Goal: Obtain resource: Download file/media

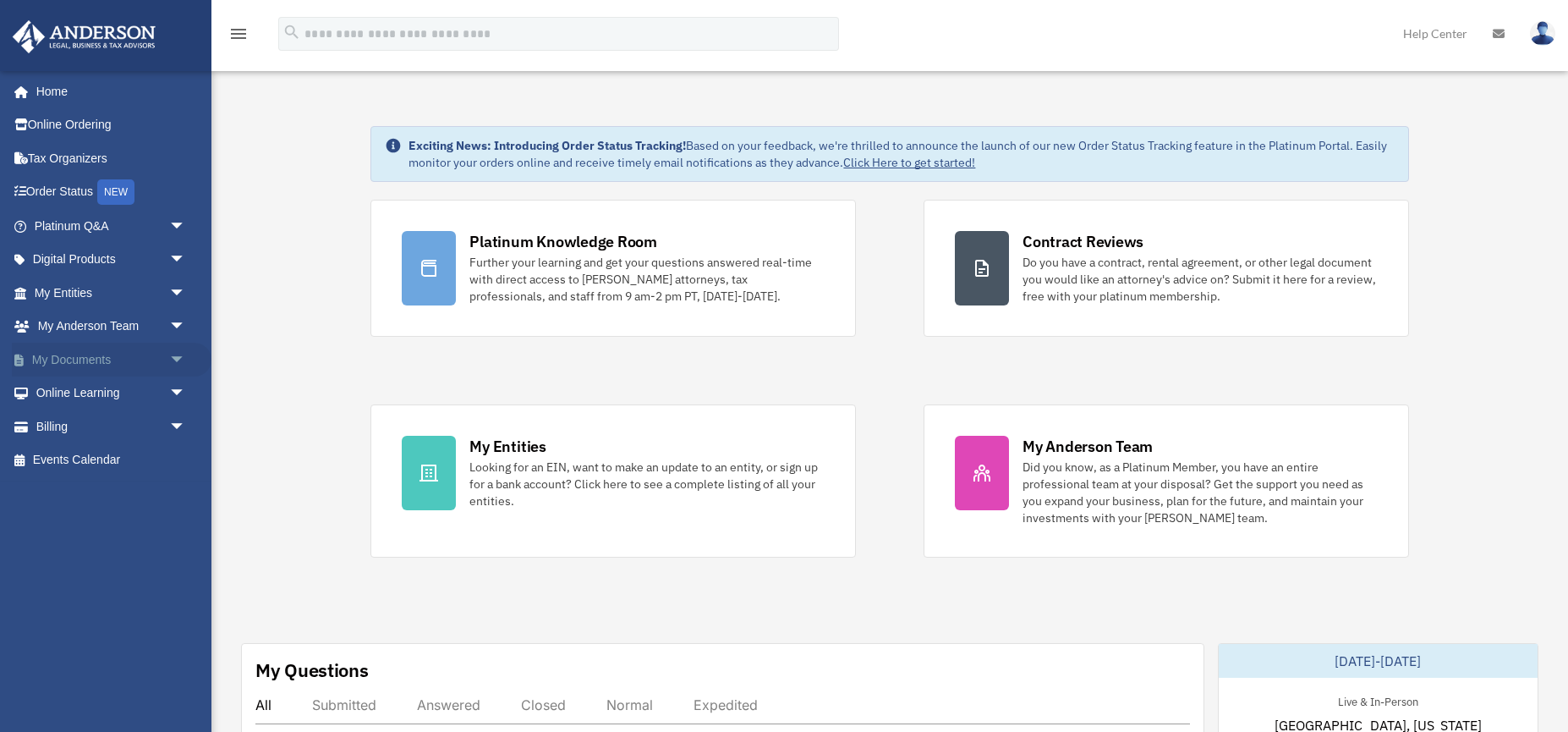
click at [57, 361] on link "My Documents arrow_drop_down" at bounding box center [111, 359] width 199 height 34
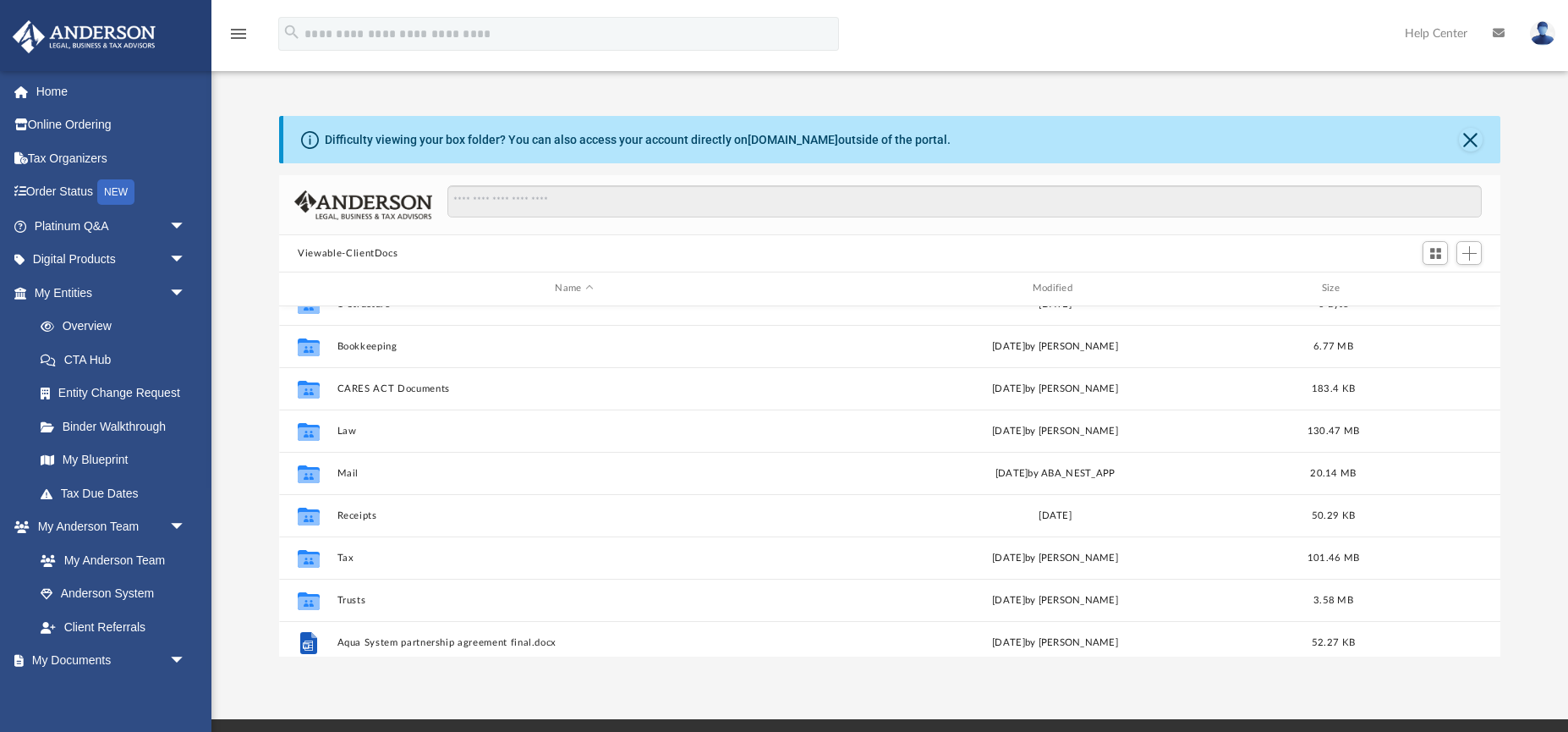
scroll to position [20, 0]
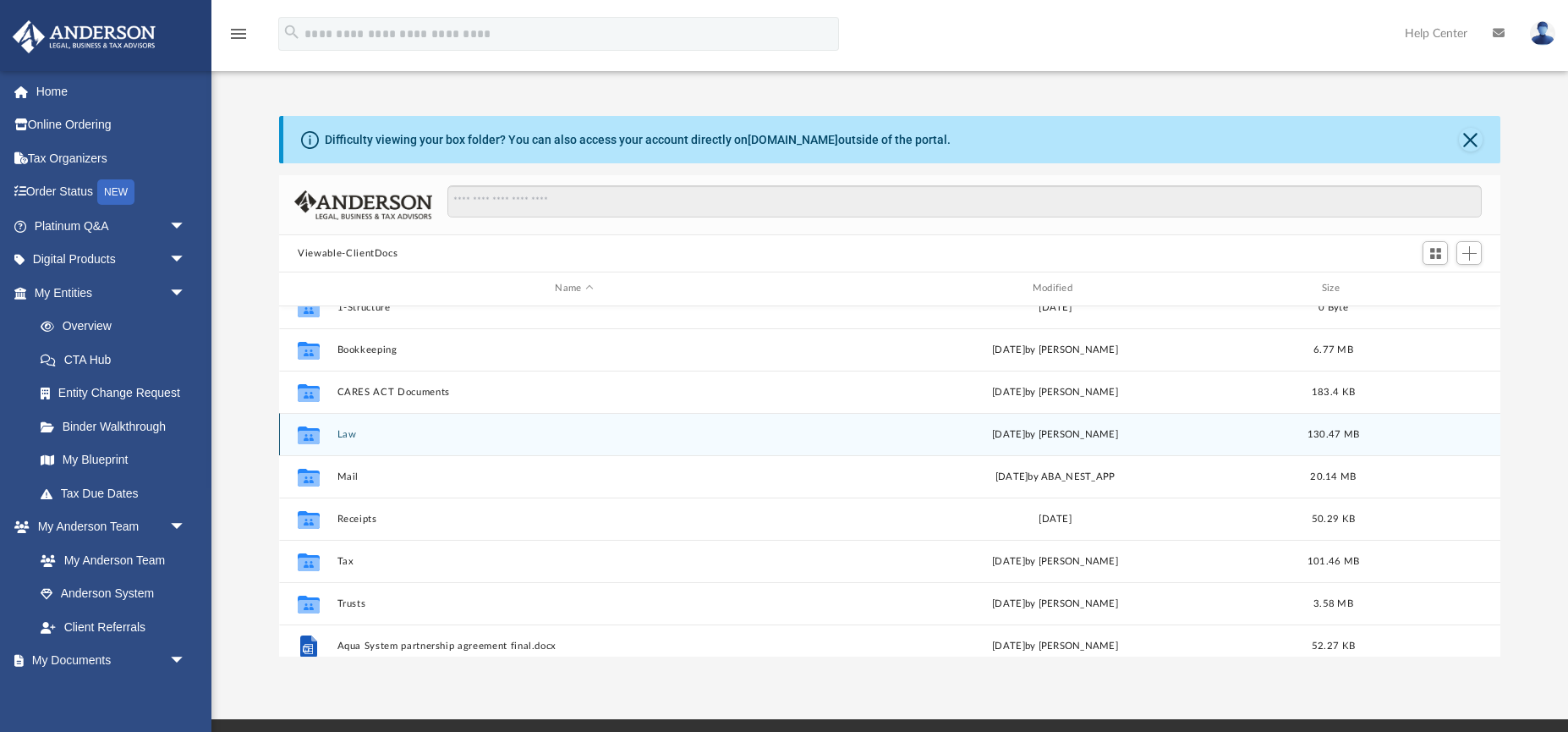
click at [342, 437] on button "Law" at bounding box center [574, 434] width 474 height 11
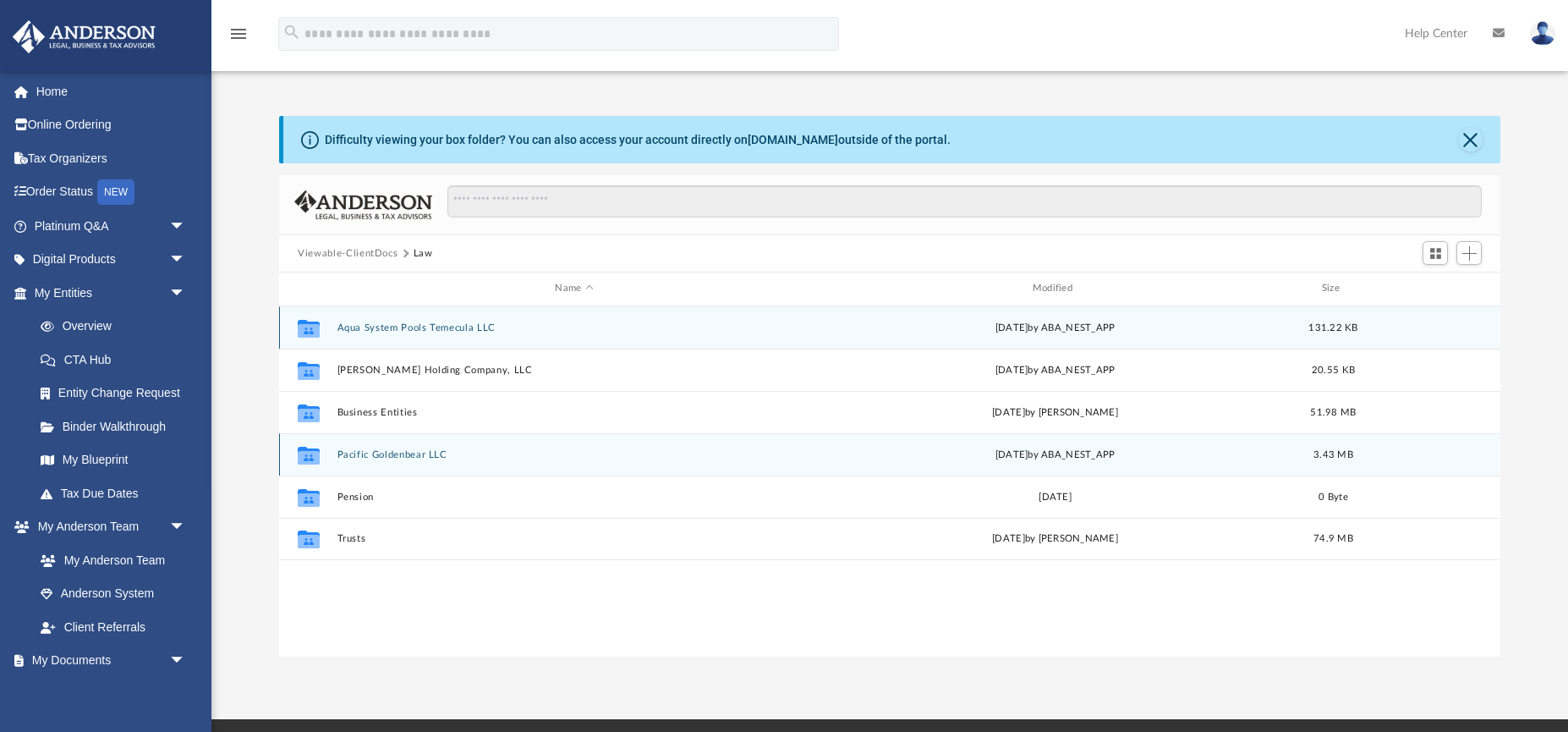
scroll to position [0, 0]
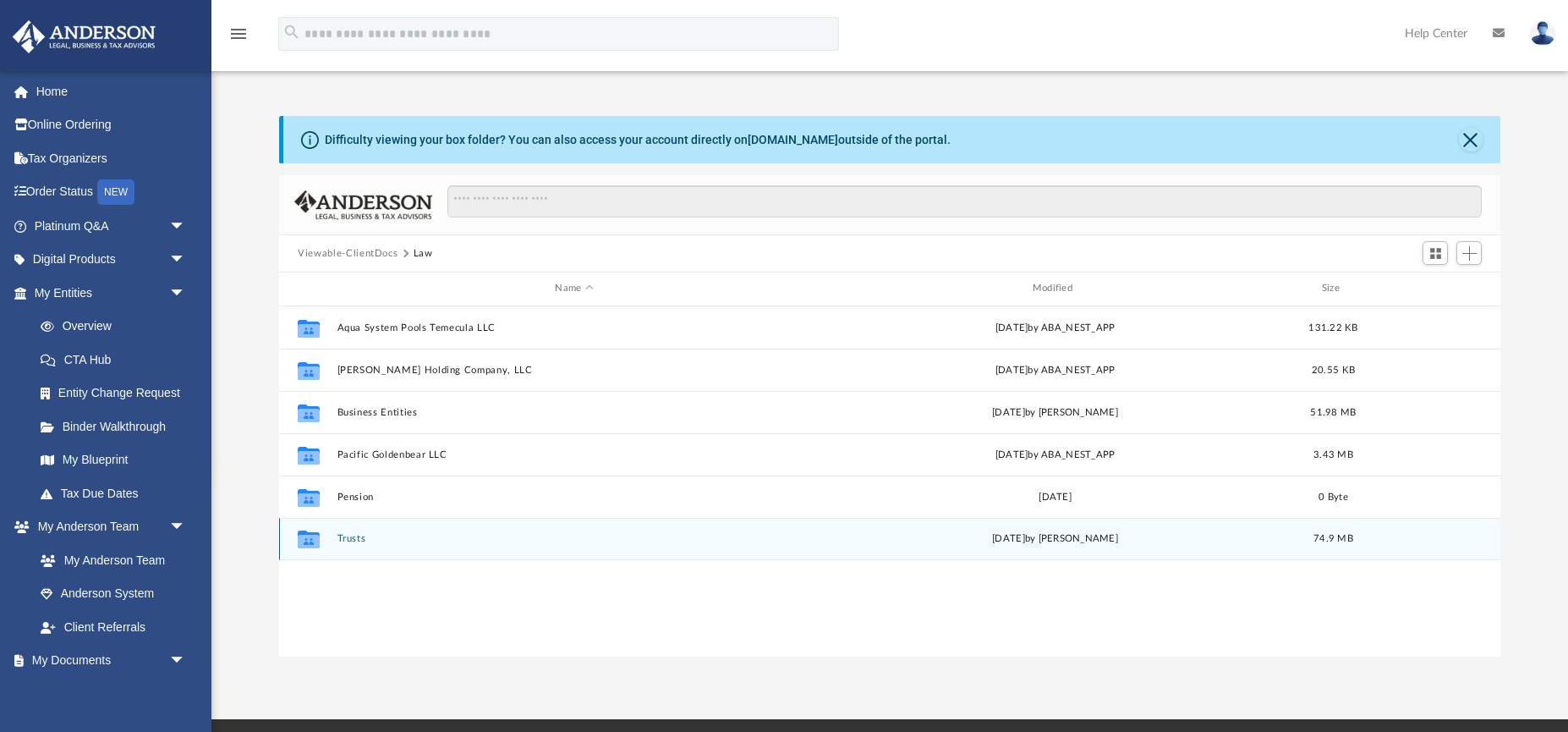
click at [348, 538] on button "Trusts" at bounding box center [574, 539] width 474 height 11
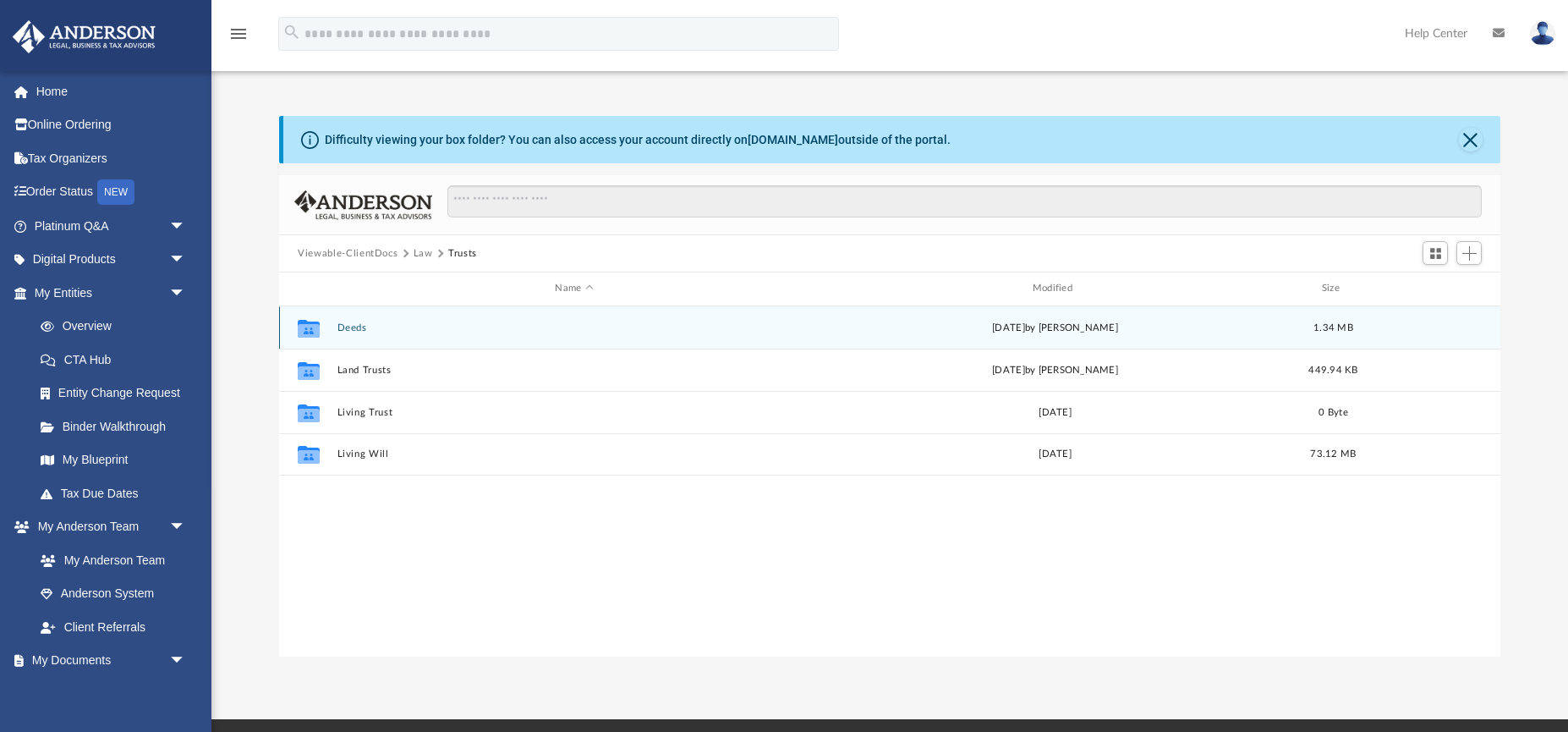
click at [346, 327] on button "Deeds" at bounding box center [574, 328] width 474 height 11
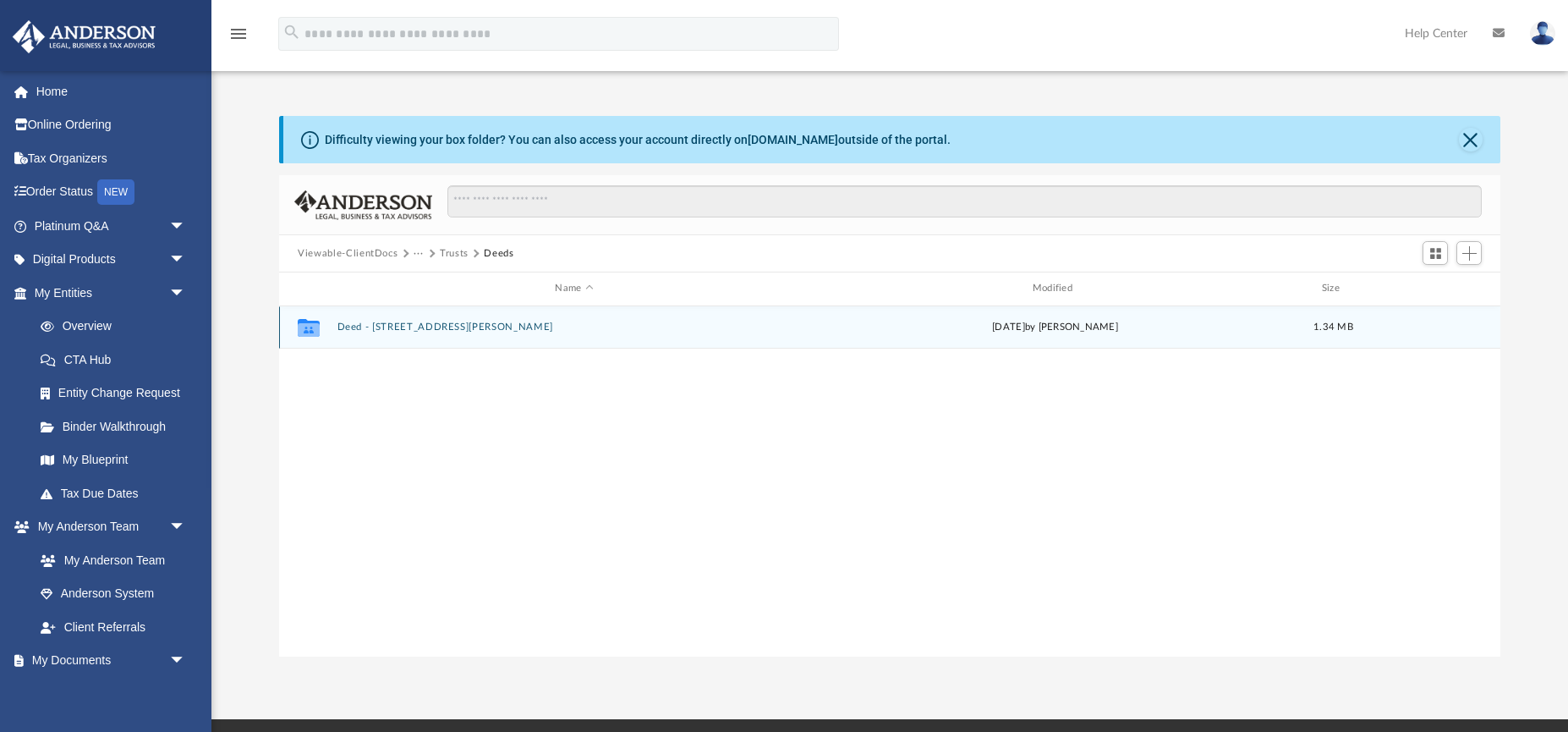
click at [448, 330] on button "Deed - [STREET_ADDRESS][PERSON_NAME]" at bounding box center [574, 327] width 474 height 11
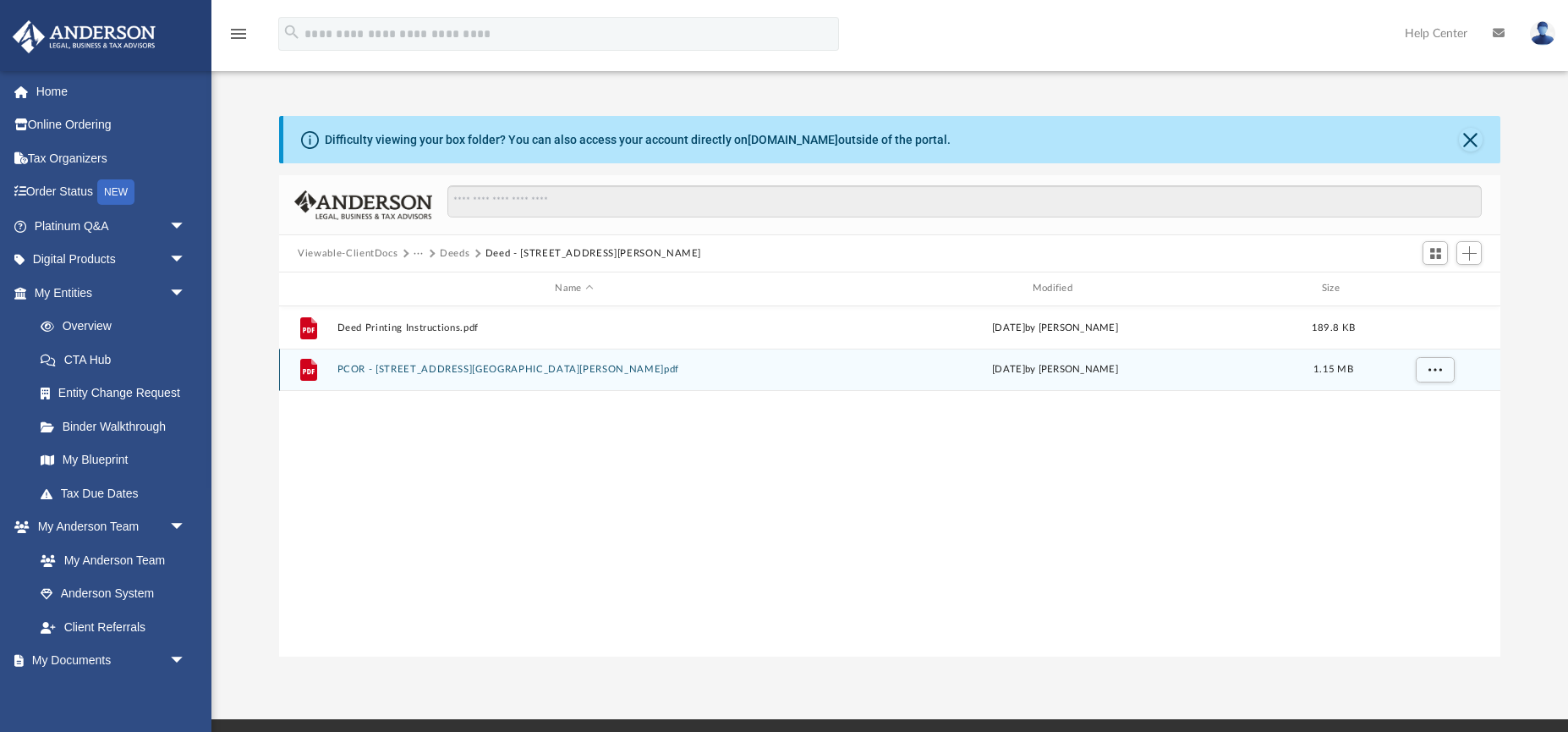
click at [438, 368] on button "PCOR - [STREET_ADDRESS][GEOGRAPHIC_DATA][PERSON_NAME]pdf" at bounding box center [574, 370] width 474 height 11
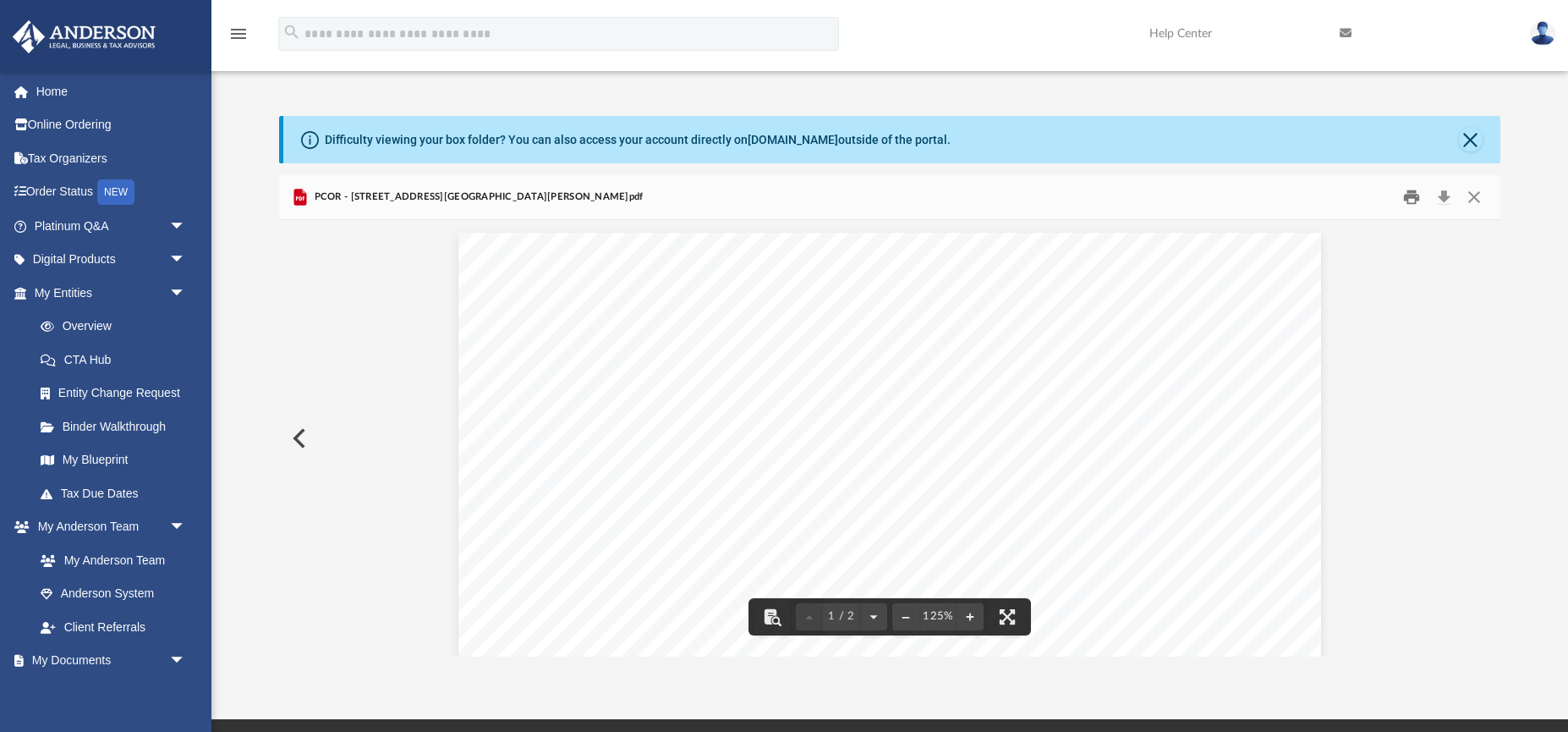
click at [1413, 195] on button "Print" at bounding box center [1411, 198] width 34 height 26
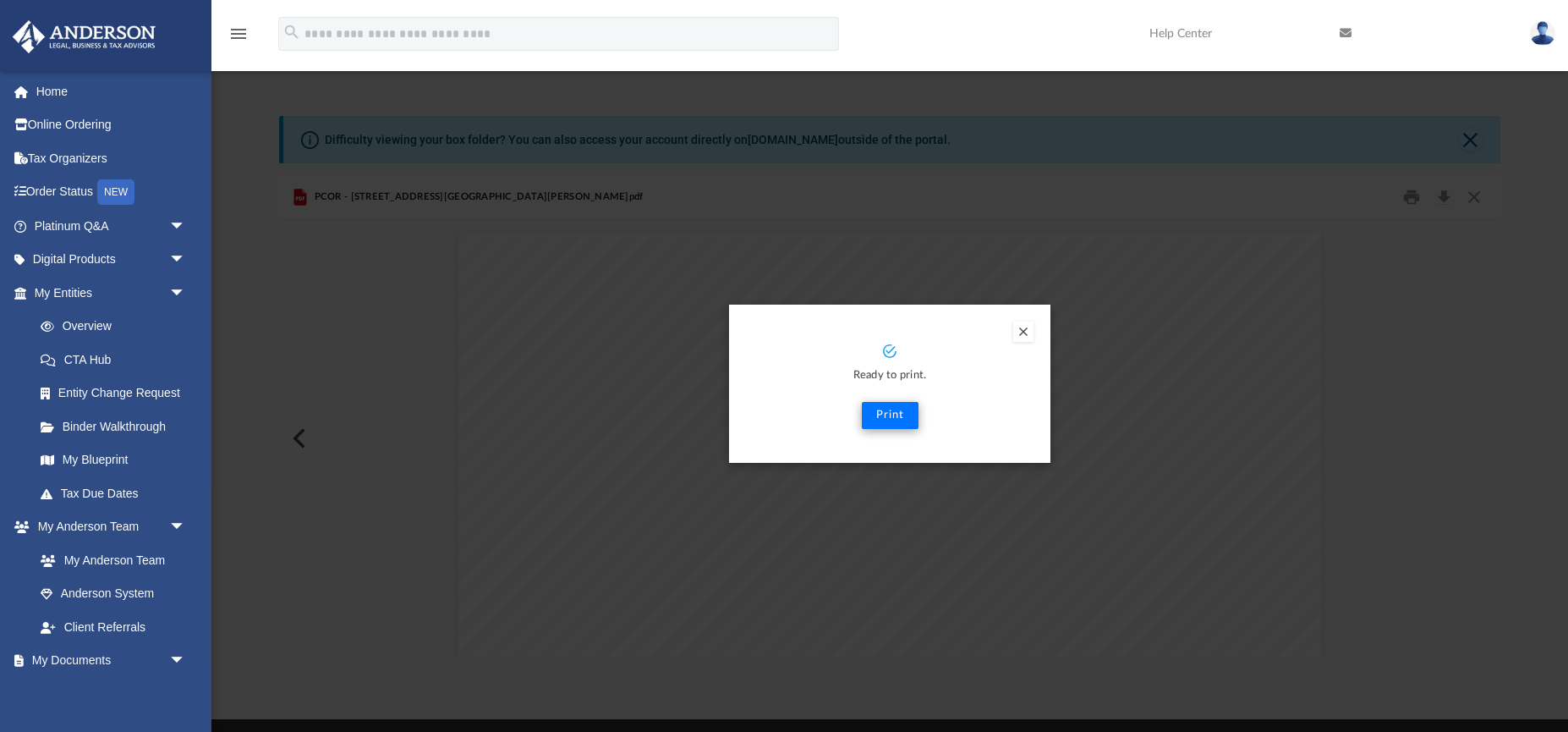
click at [892, 415] on button "Print" at bounding box center [890, 416] width 56 height 27
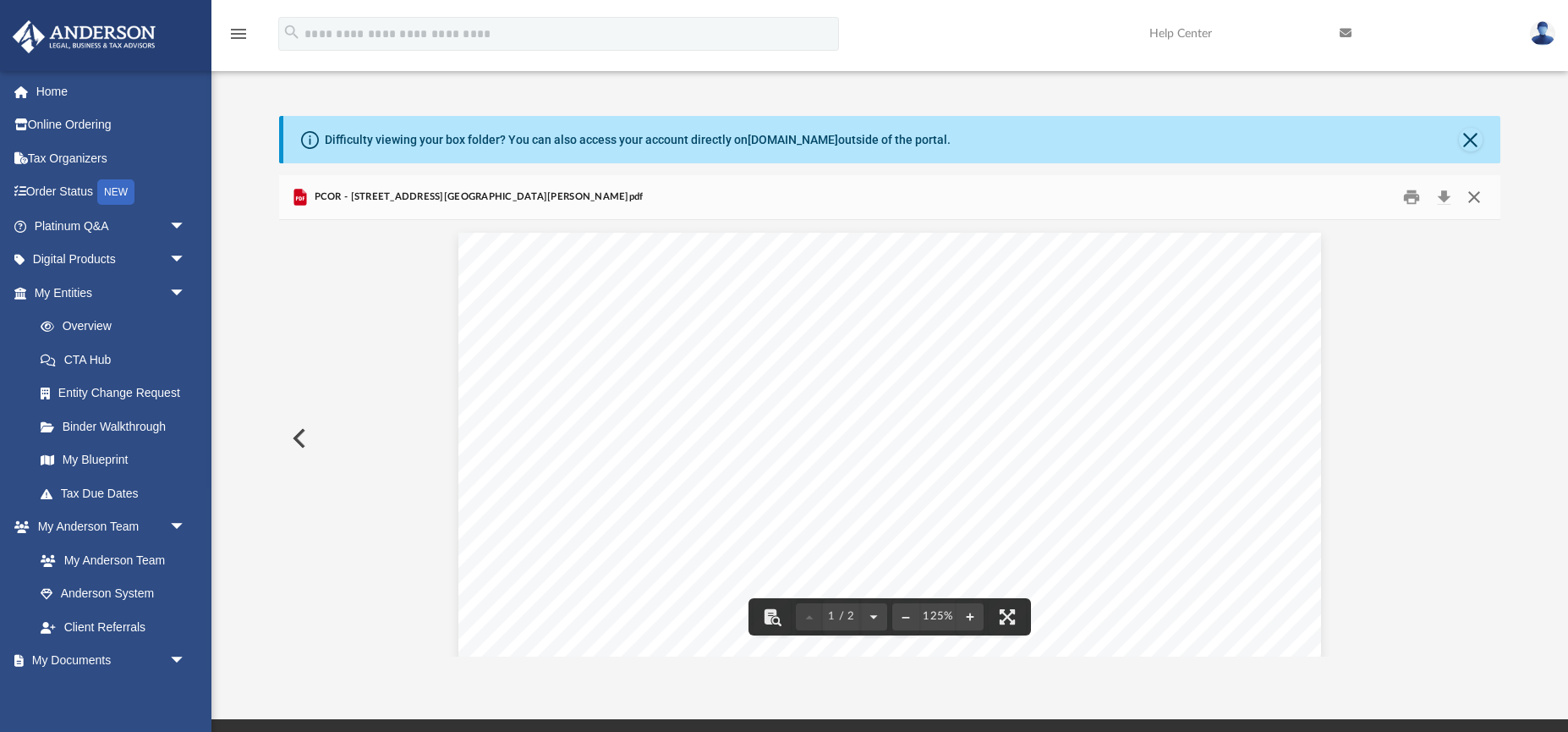
click at [1478, 198] on button "Close" at bounding box center [1472, 198] width 30 height 26
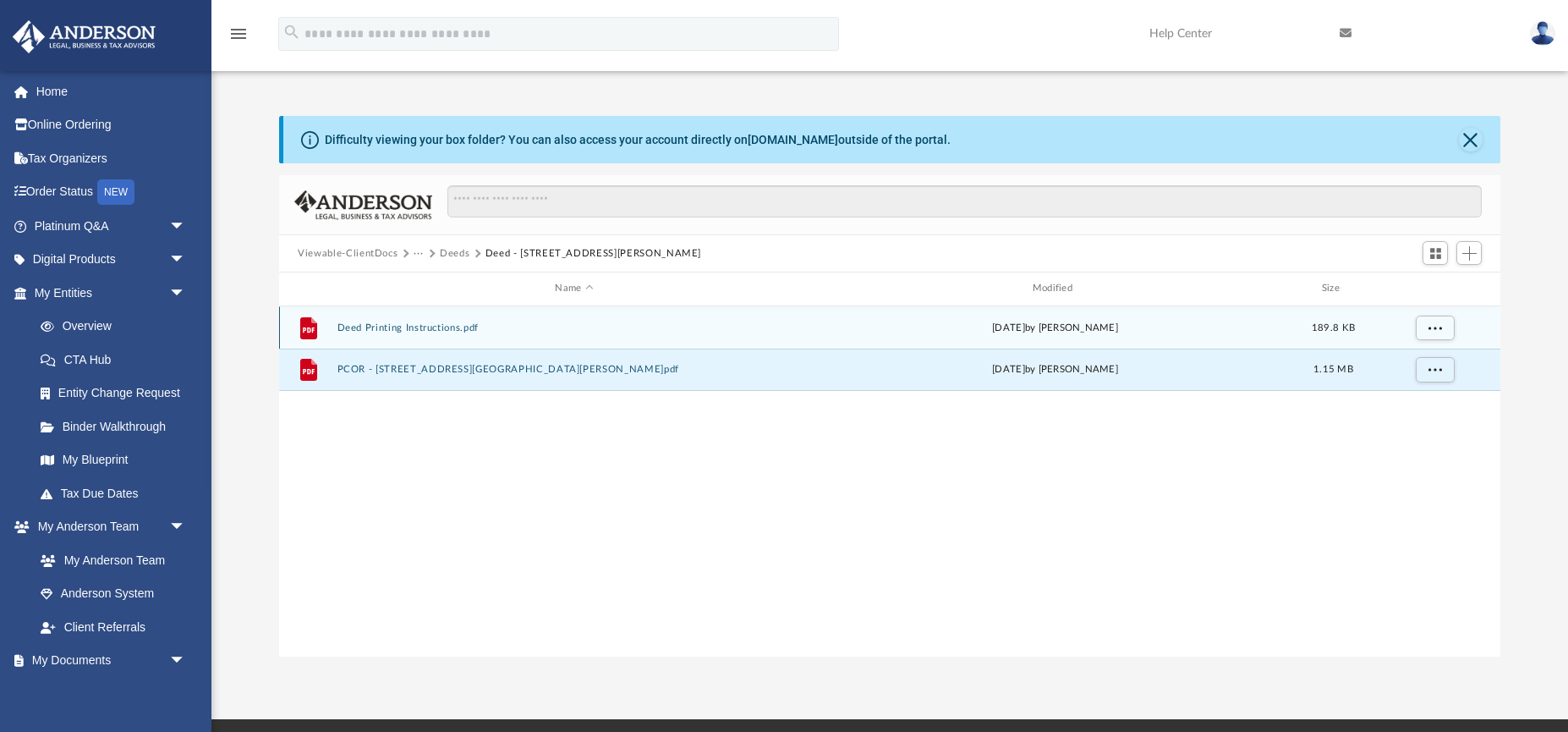
click at [474, 325] on button "Deed Printing Instructions.pdf" at bounding box center [574, 328] width 474 height 11
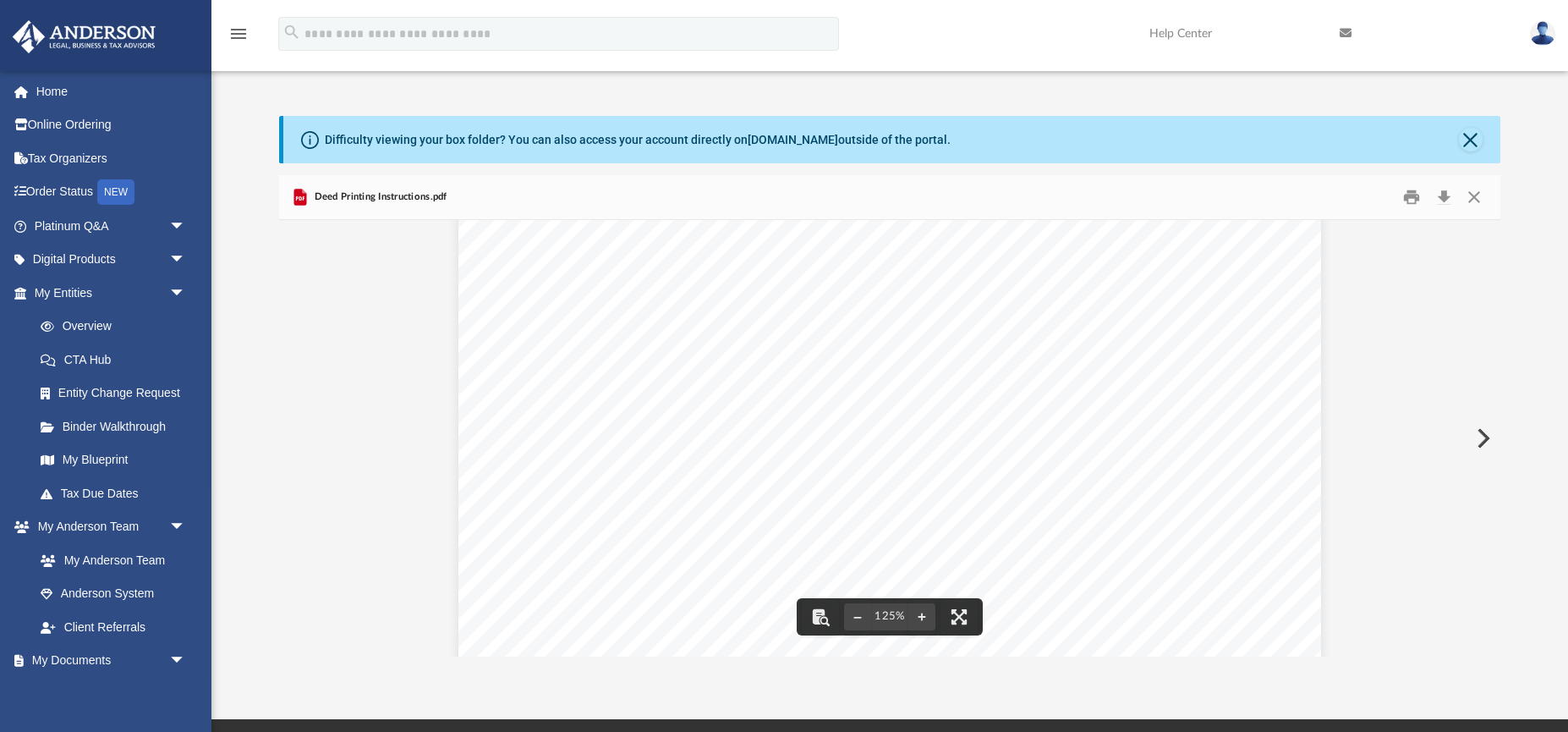
scroll to position [78, 0]
click at [1405, 197] on button "Print" at bounding box center [1411, 198] width 34 height 26
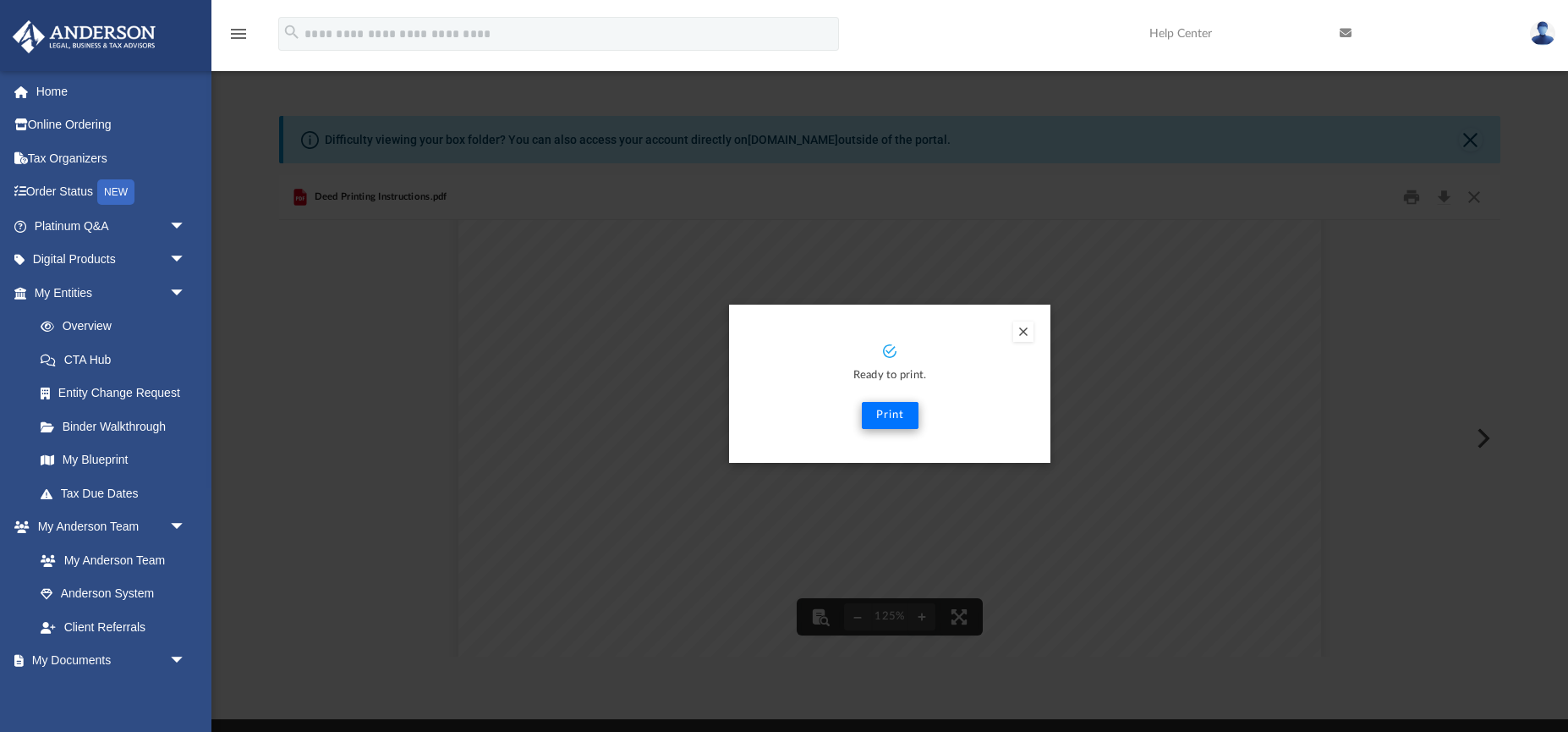
click at [885, 419] on button "Print" at bounding box center [890, 416] width 56 height 27
